Goal: Navigation & Orientation: Find specific page/section

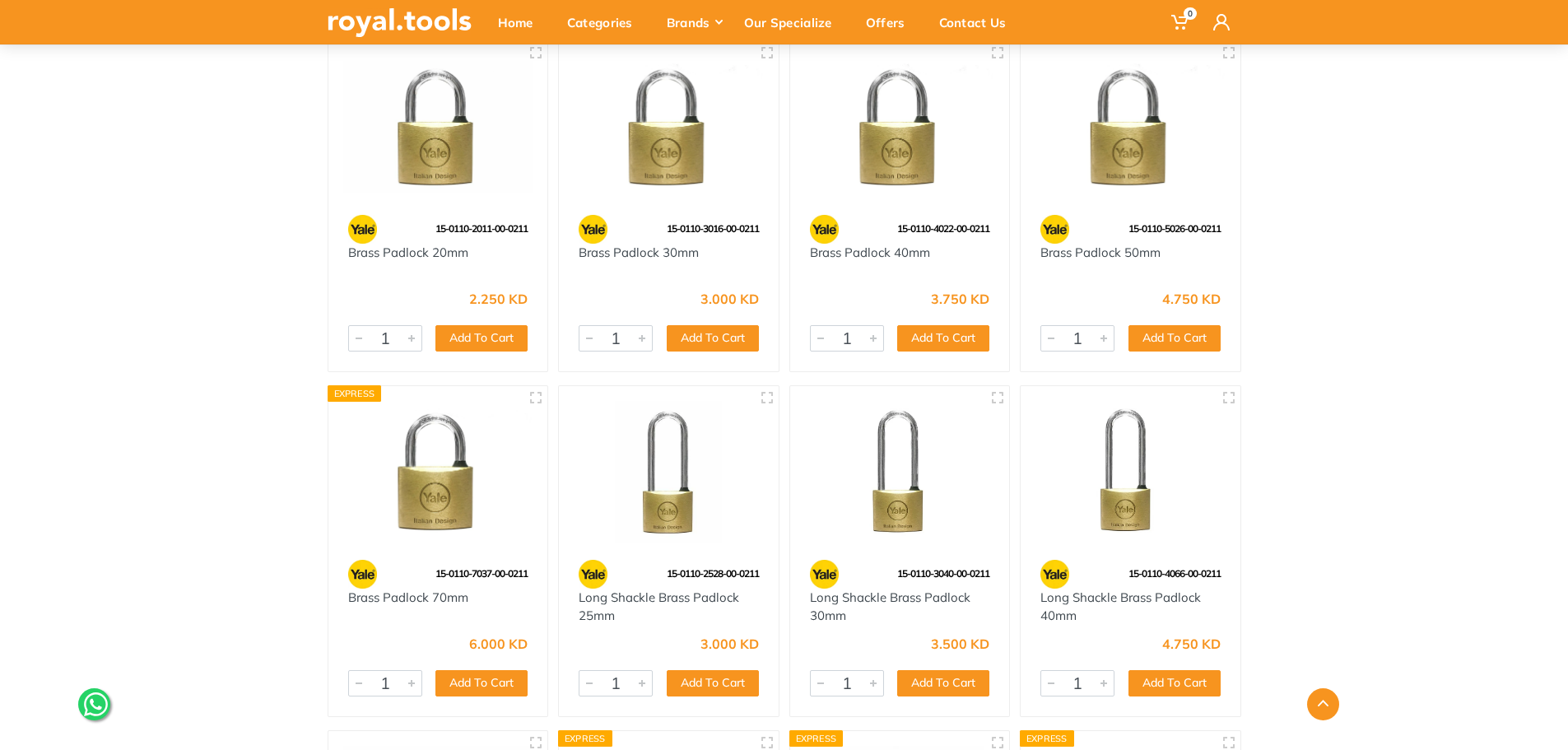
scroll to position [2000, 0]
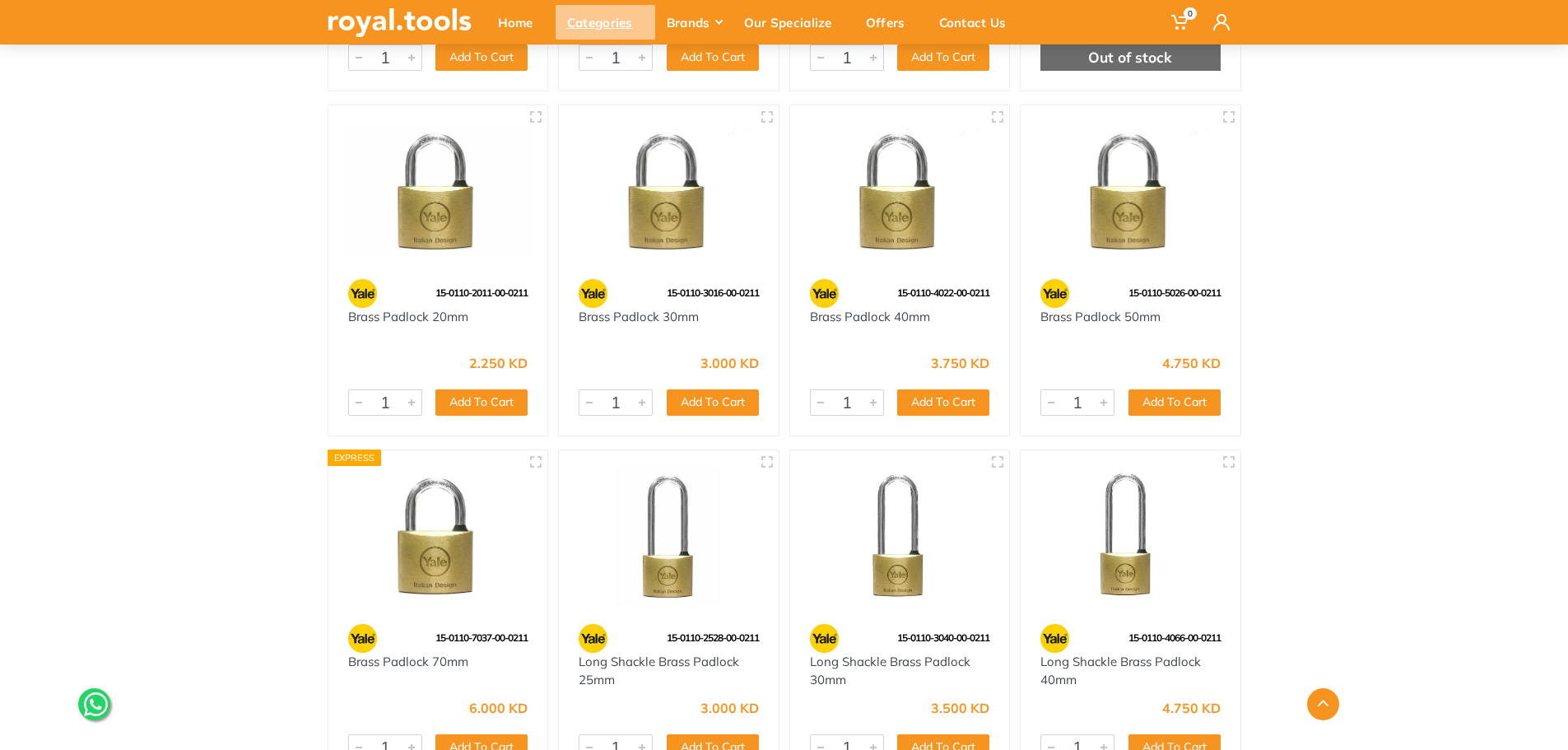
click at [584, 25] on div "Categories" at bounding box center [605, 22] width 99 height 35
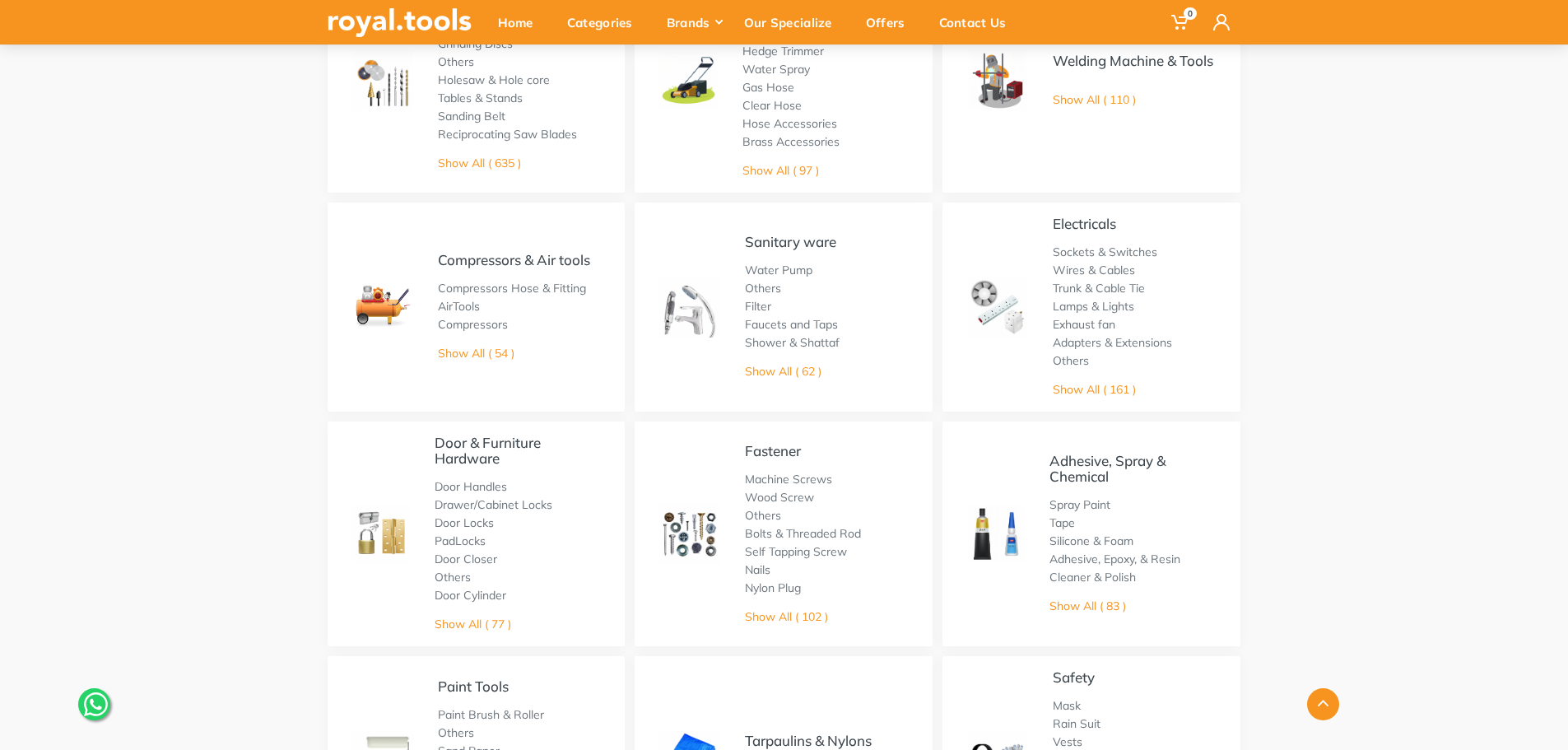
scroll to position [494, 0]
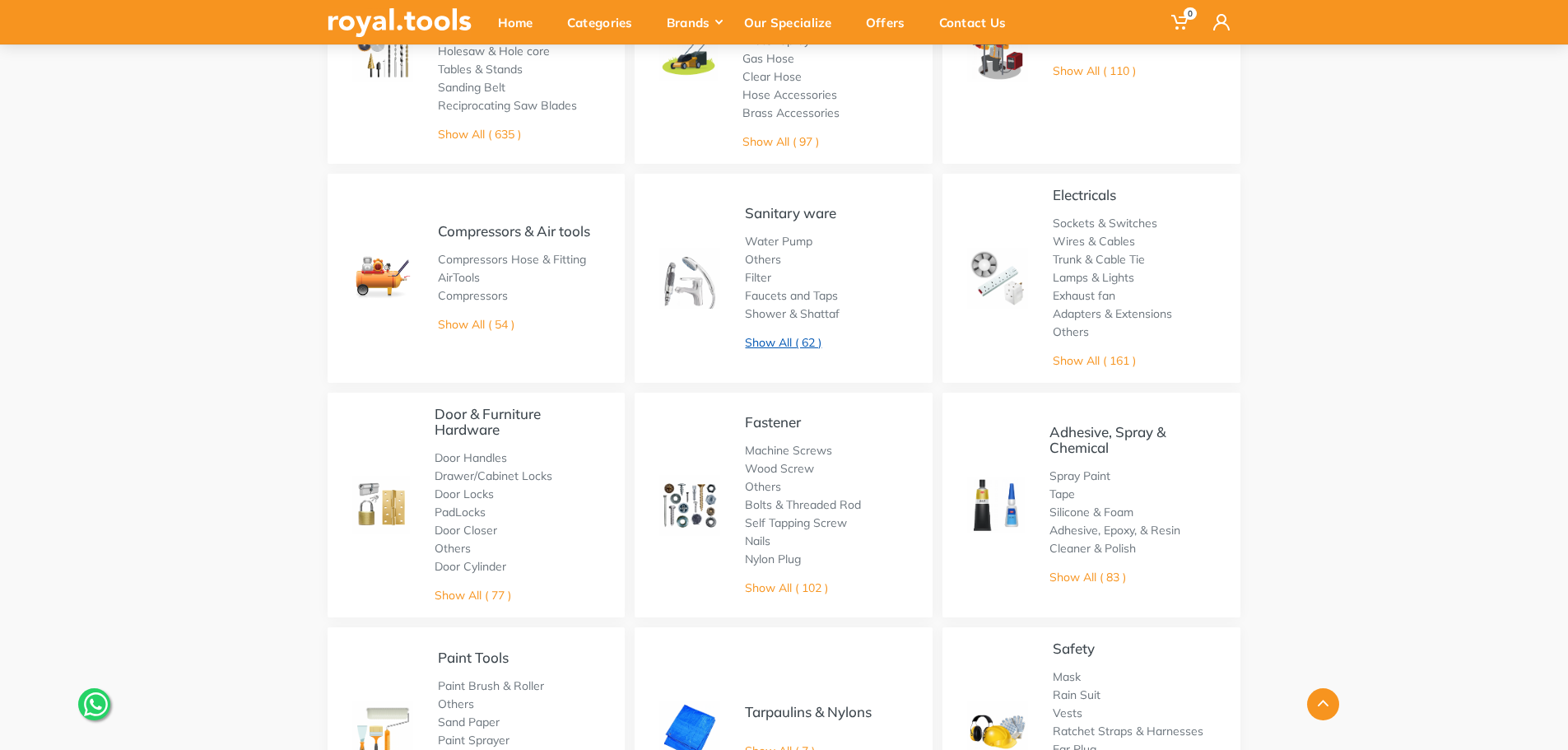
click at [784, 339] on link "Show All ( 62 )" at bounding box center [783, 342] width 76 height 15
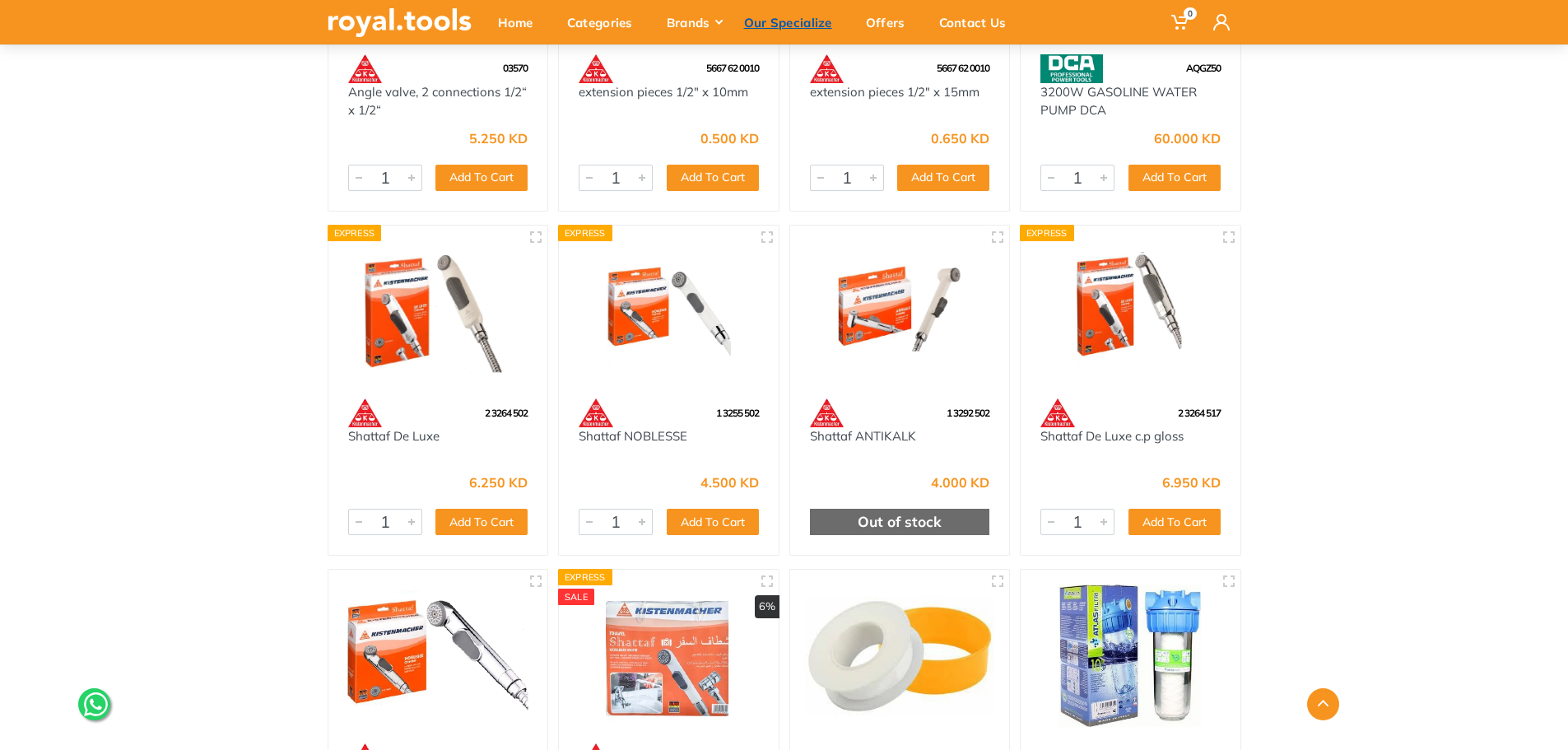
scroll to position [2799, 0]
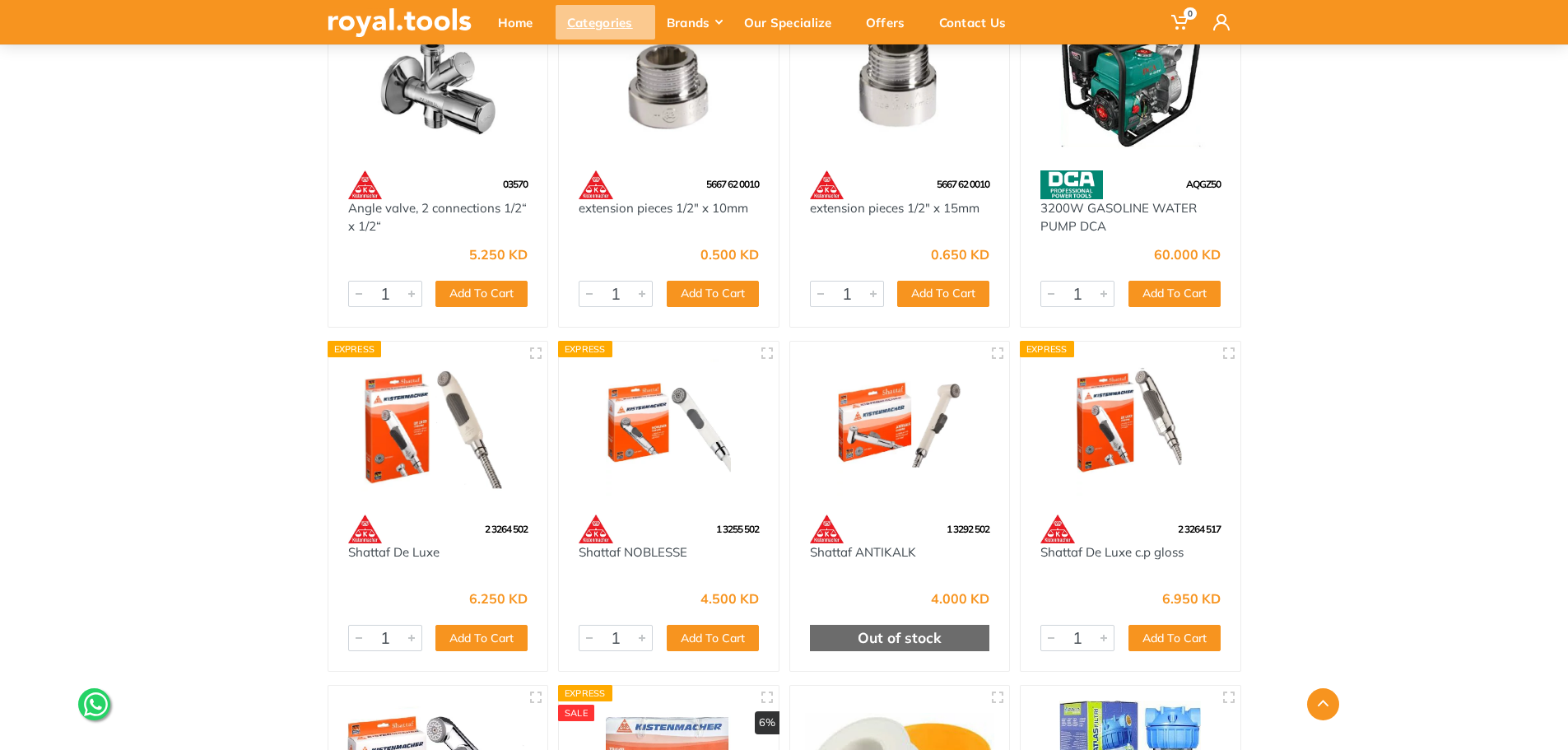
click at [598, 28] on div "Categories" at bounding box center [605, 22] width 99 height 35
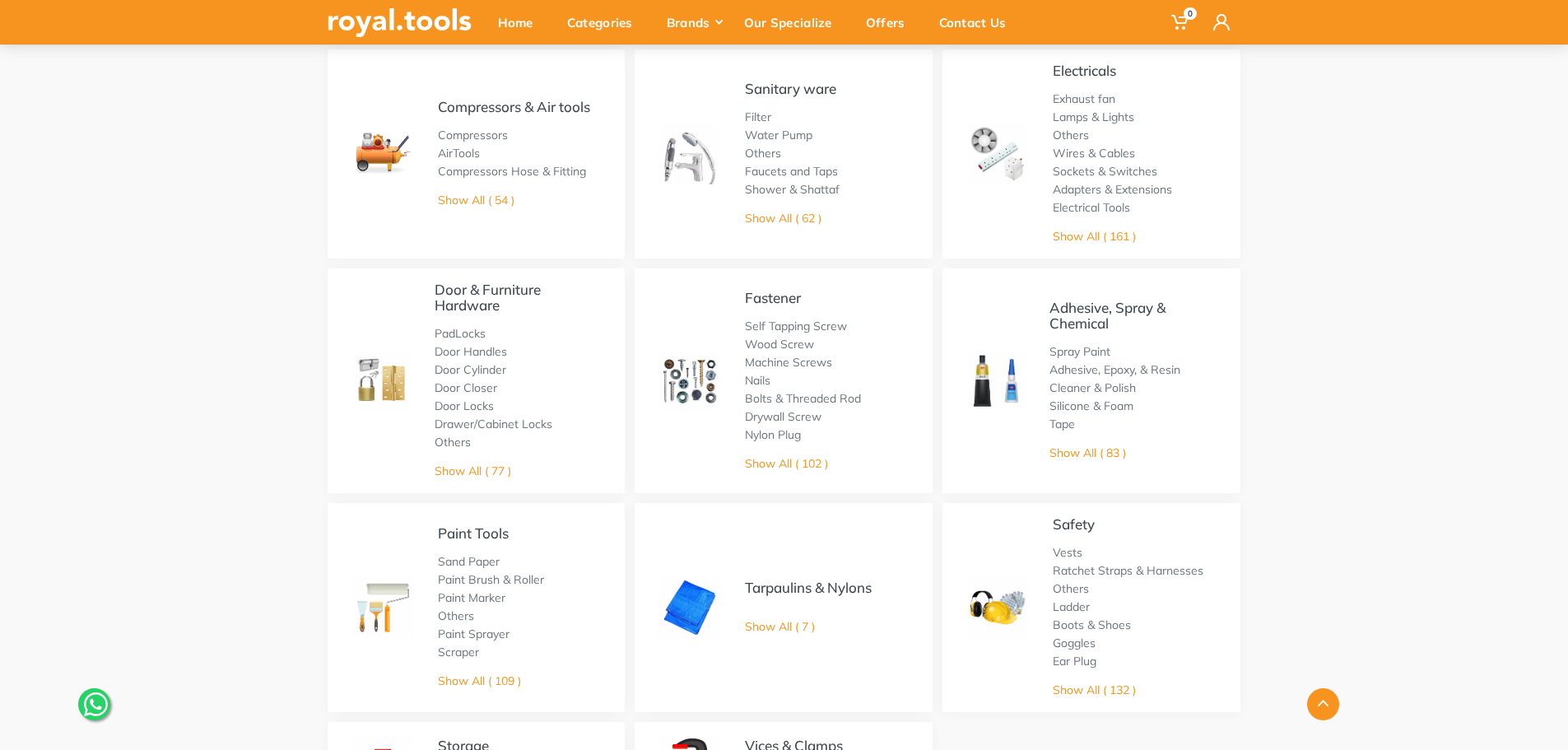
scroll to position [577, 0]
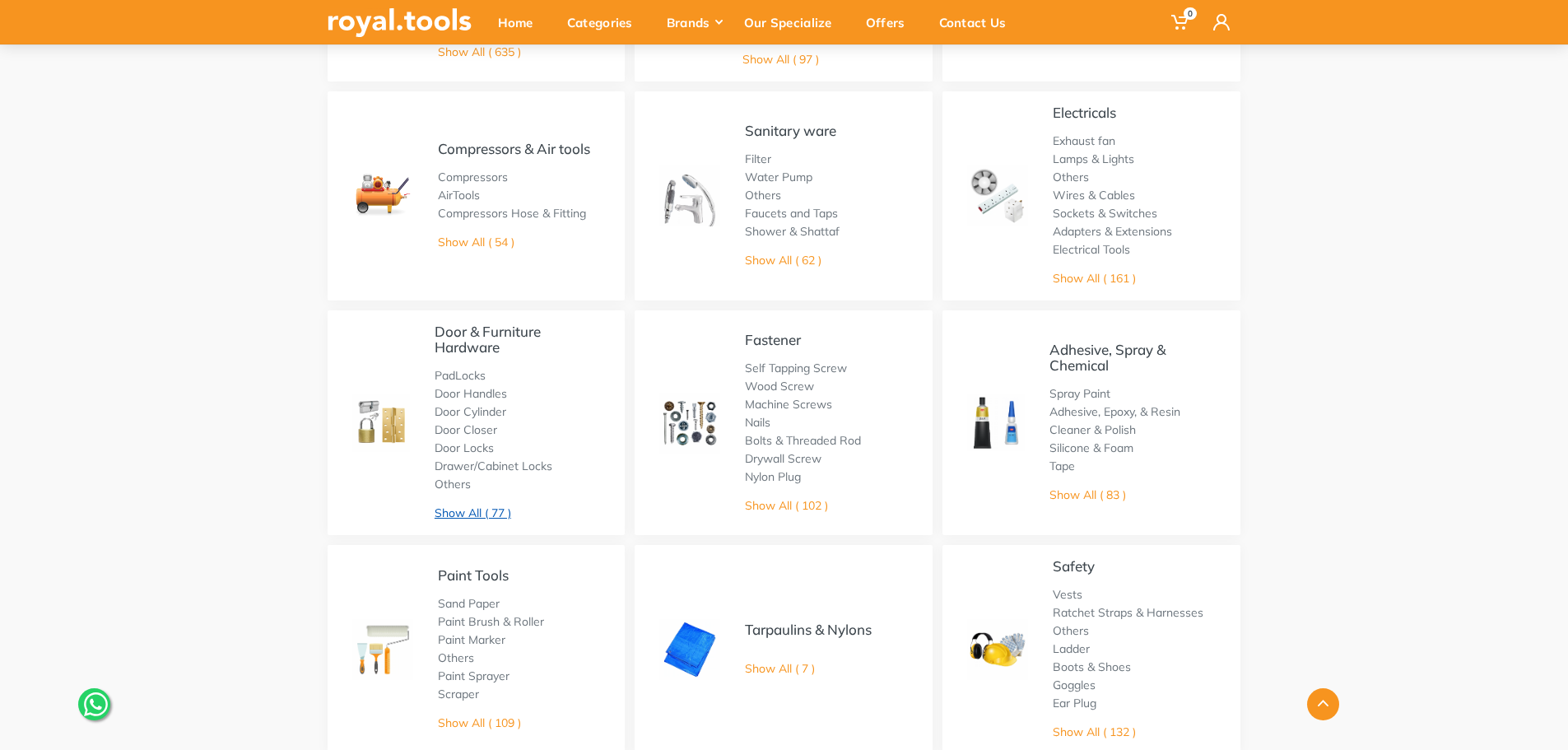
click at [465, 515] on link "Show All ( 77 )" at bounding box center [473, 513] width 76 height 15
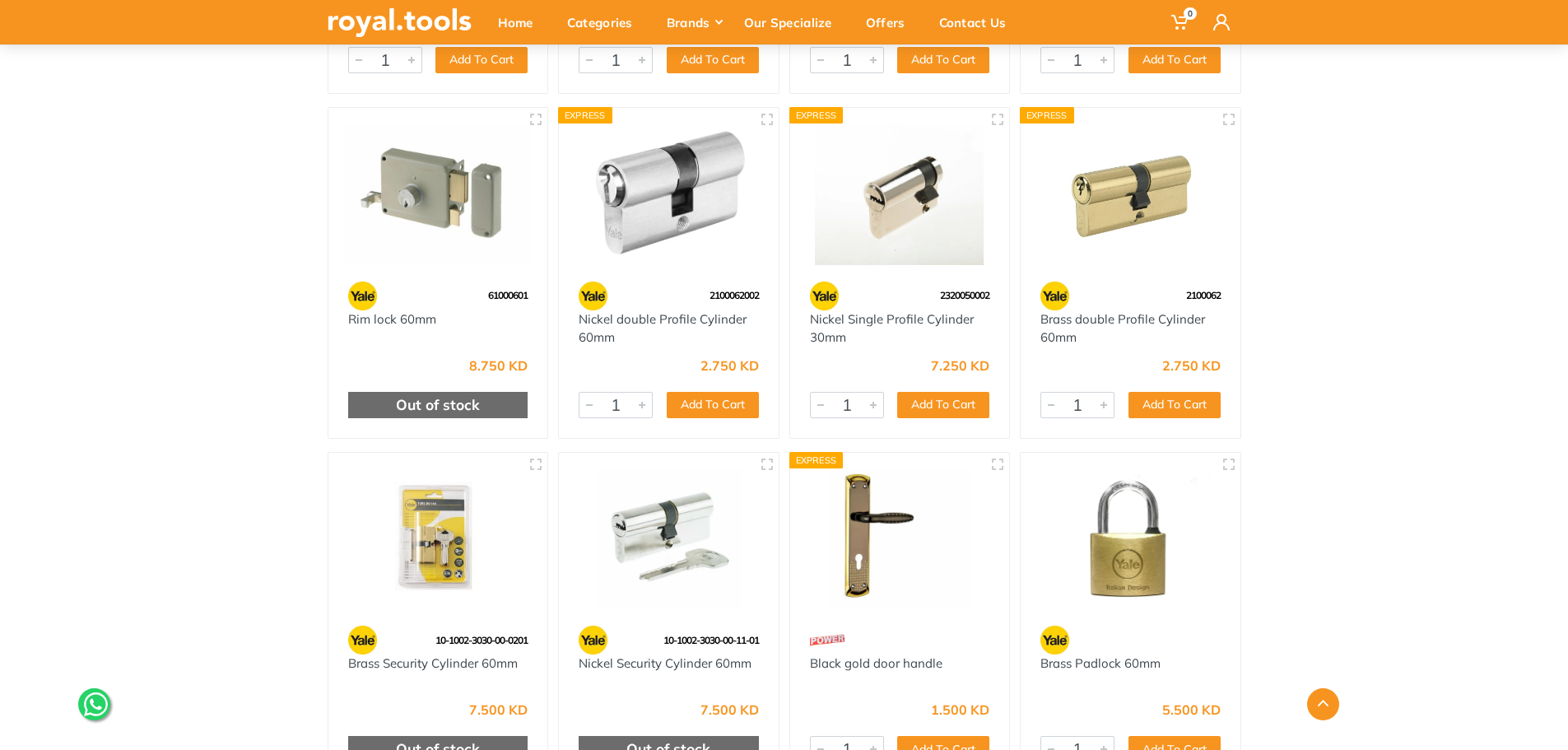
scroll to position [2717, 0]
